Goal: Transaction & Acquisition: Obtain resource

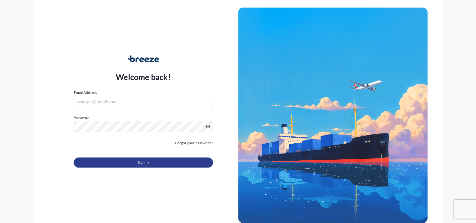
type input "[EMAIL_ADDRESS][DOMAIN_NAME]"
click at [134, 165] on button "Sign In" at bounding box center [143, 162] width 139 height 10
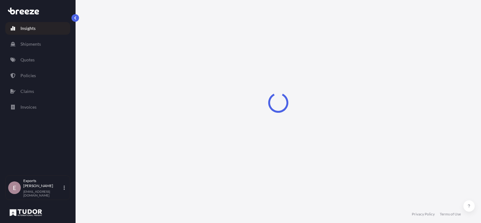
select select "2025"
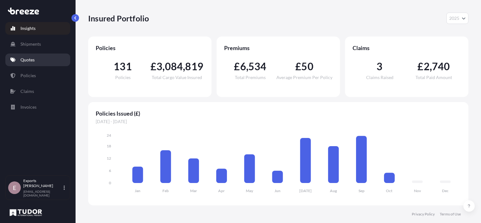
click at [24, 60] on p "Quotes" at bounding box center [27, 60] width 14 height 6
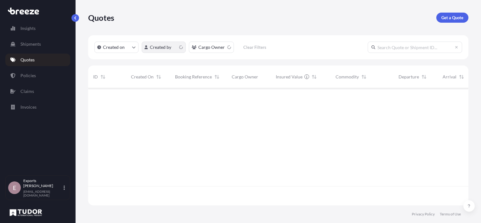
scroll to position [116, 375]
click at [464, 16] on link "Get a Quote" at bounding box center [452, 18] width 32 height 10
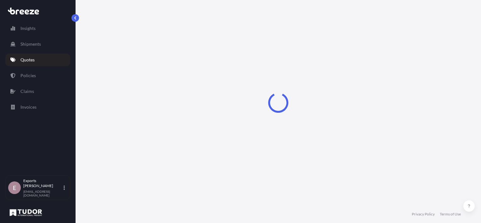
select select "Sea"
select select "1"
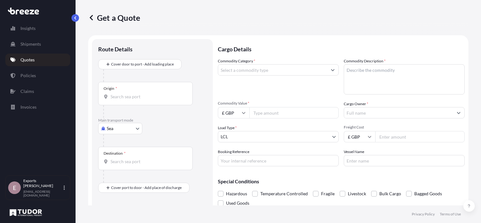
scroll to position [10, 0]
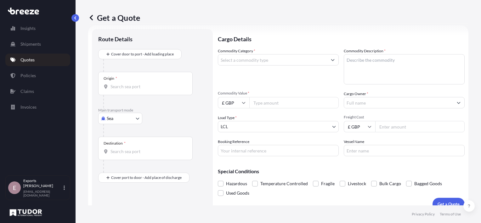
click at [117, 120] on body "Insights Shipments Quotes Policies Claims Invoices E Exports Tudor Freight [EMA…" at bounding box center [240, 111] width 481 height 223
click at [117, 154] on span "Road" at bounding box center [115, 157] width 10 height 6
select select "Road"
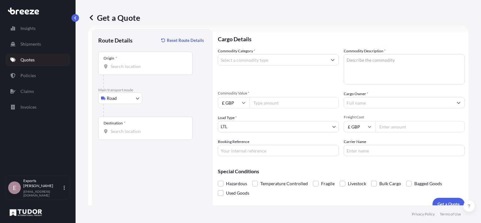
click at [117, 72] on div "Origin *" at bounding box center [145, 63] width 94 height 23
click at [117, 70] on input "Origin *" at bounding box center [147, 66] width 74 height 6
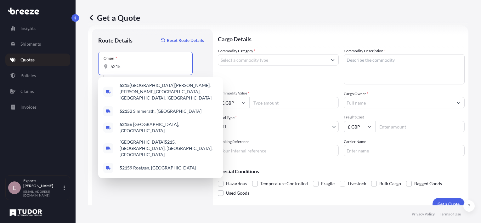
drag, startPoint x: 126, startPoint y: 66, endPoint x: 85, endPoint y: 63, distance: 41.3
click at [85, 63] on div "Get a Quote Route Details Reset Route Details Place of loading Road Road Rail O…" at bounding box center [278, 102] width 405 height 205
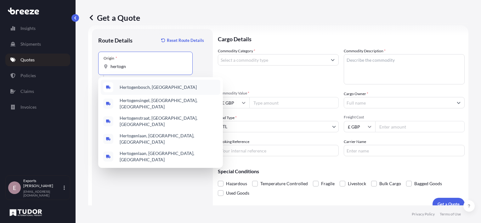
click at [141, 88] on span "Hertogenbosch, [GEOGRAPHIC_DATA]" at bounding box center [158, 87] width 77 height 6
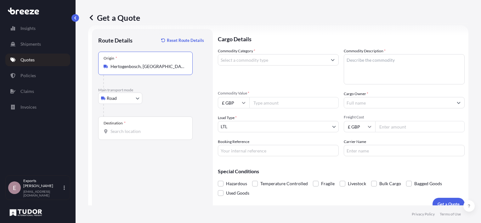
type input "Hertogenbosch, [GEOGRAPHIC_DATA]"
click at [130, 133] on input "Destination *" at bounding box center [147, 131] width 74 height 6
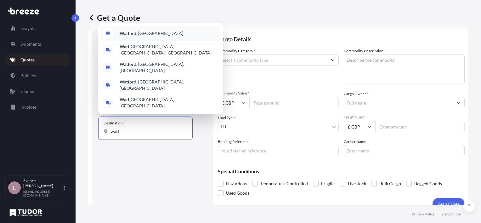
click at [149, 41] on div "Watf ord, [GEOGRAPHIC_DATA]" at bounding box center [161, 33] width 120 height 15
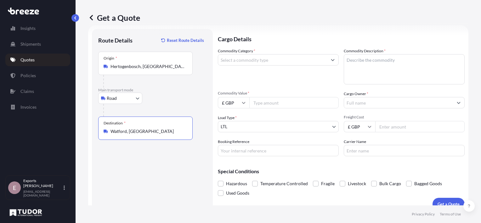
type input "Watford, [GEOGRAPHIC_DATA]"
click at [261, 59] on input "Commodity Category *" at bounding box center [272, 59] width 109 height 11
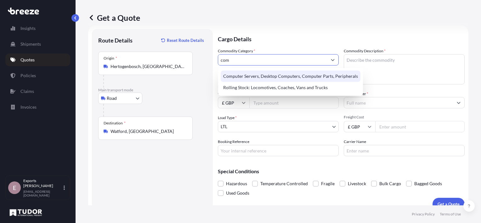
click at [255, 75] on div "Computer Servers, Desktop Computers, Computer Parts, Peripherals" at bounding box center [291, 76] width 140 height 11
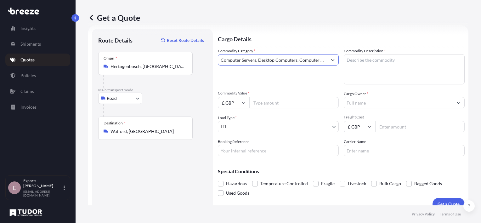
type input "Computer Servers, Desktop Computers, Computer Parts, Peripherals"
click at [270, 99] on input "Commodity Value *" at bounding box center [293, 102] width 89 height 11
click at [235, 99] on input "£ GBP" at bounding box center [233, 102] width 31 height 11
click at [232, 143] on div "$ USD" at bounding box center [233, 146] width 26 height 12
type input "$ USD"
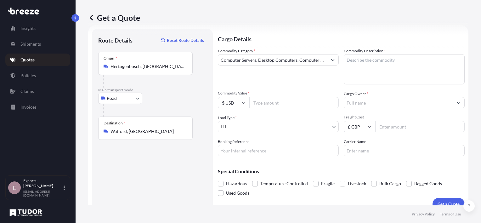
click at [260, 99] on input "Commodity Value *" at bounding box center [293, 102] width 89 height 11
type input "3500.00"
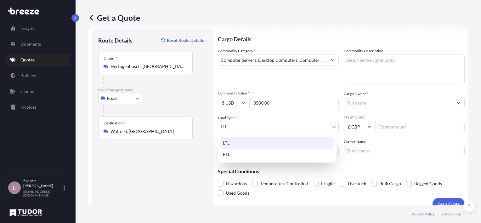
click at [251, 127] on body "Insights Shipments Quotes Policies Claims Invoices E Exports Tudor Freight [EMA…" at bounding box center [240, 111] width 481 height 223
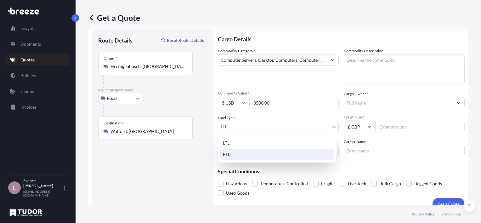
click at [229, 154] on div "FTL" at bounding box center [276, 154] width 113 height 11
select select "2"
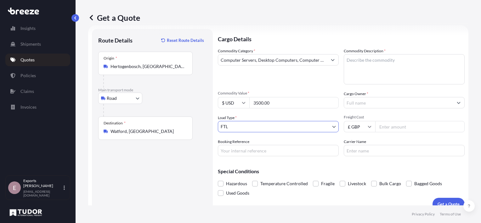
click at [242, 148] on input "Booking Reference" at bounding box center [278, 150] width 121 height 11
click at [272, 102] on input "3500.00" at bounding box center [293, 102] width 89 height 11
drag, startPoint x: 270, startPoint y: 102, endPoint x: 236, endPoint y: 101, distance: 33.7
click at [237, 102] on div "$ USD 3500.00" at bounding box center [278, 102] width 121 height 11
click at [257, 120] on div "Load Type * FTL" at bounding box center [278, 124] width 121 height 18
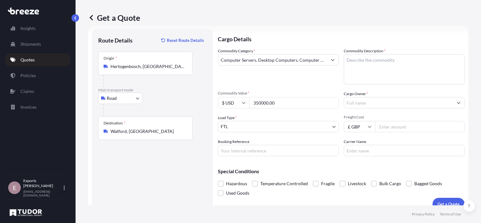
click at [257, 102] on input "350000.00" at bounding box center [293, 102] width 89 height 11
click at [261, 103] on input "350000.00" at bounding box center [293, 102] width 89 height 11
type input "3500000.00"
click at [257, 149] on input "Booking Reference" at bounding box center [278, 150] width 121 height 11
click at [401, 69] on textarea "Commodity Description *" at bounding box center [404, 69] width 121 height 30
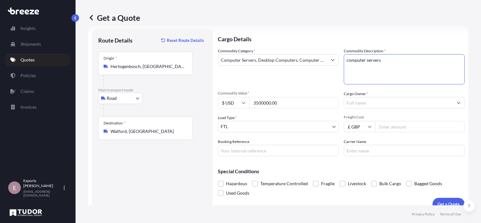
type textarea "computer servers"
click at [367, 105] on input "Cargo Owner *" at bounding box center [398, 102] width 109 height 11
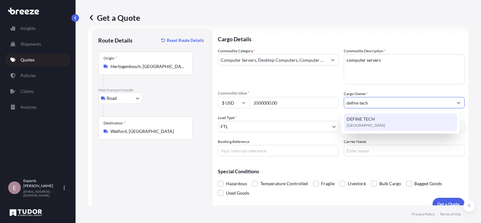
click at [371, 115] on div "DEFINE TECH [GEOGRAPHIC_DATA]" at bounding box center [400, 122] width 113 height 18
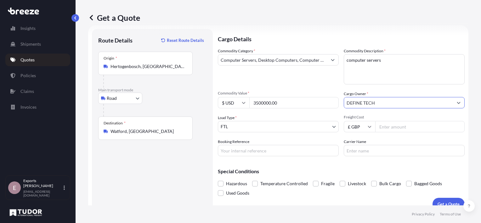
type input "DEFINE TECH"
click at [399, 127] on input "Freight Cost" at bounding box center [419, 126] width 89 height 11
type input "1425.00"
click at [361, 150] on input "Carrier Name" at bounding box center [404, 150] width 121 height 11
type input "logitiq"
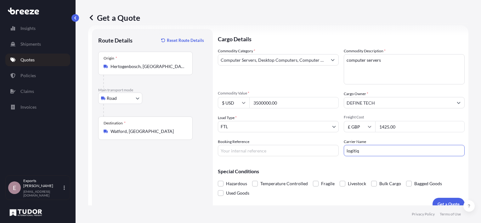
click at [308, 168] on div "Special Conditions Hazardous Temperature Controlled Fragile Livestock Bulk Carg…" at bounding box center [341, 179] width 247 height 37
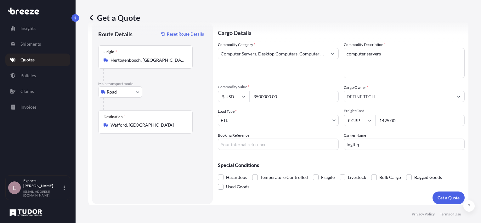
scroll to position [19, 0]
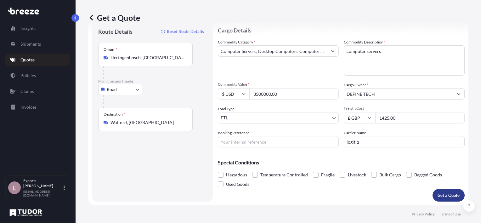
click at [439, 196] on p "Get a Quote" at bounding box center [449, 195] width 22 height 6
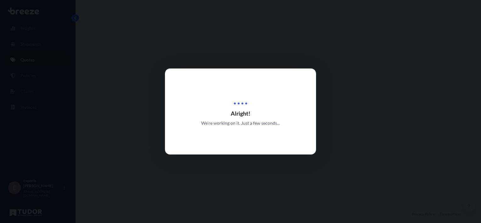
select select "Road"
select select "2"
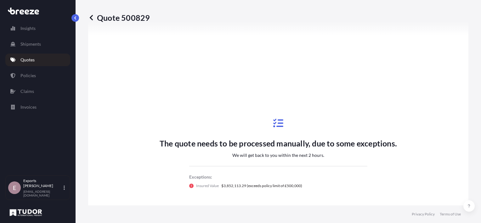
scroll to position [262, 0]
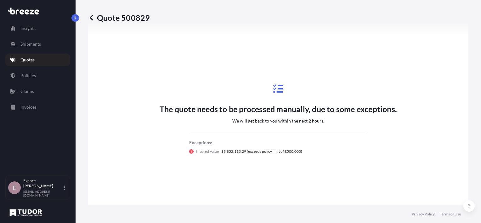
click at [357, 62] on div "The quote needs to be processed manually, due to some exceptions. We will get b…" at bounding box center [278, 118] width 363 height 283
